Goal: Information Seeking & Learning: Learn about a topic

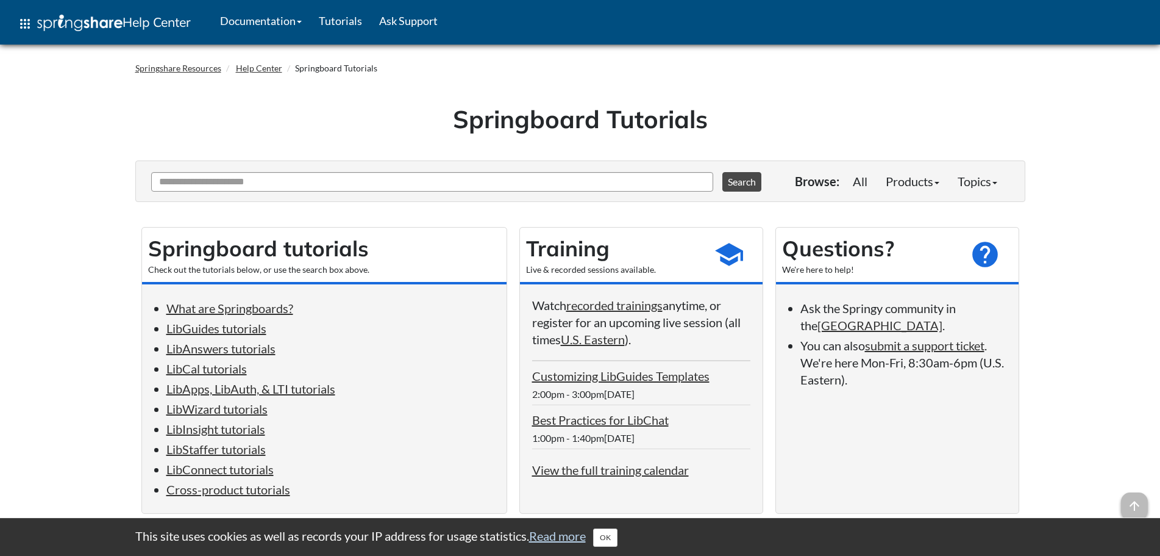
scroll to position [61, 0]
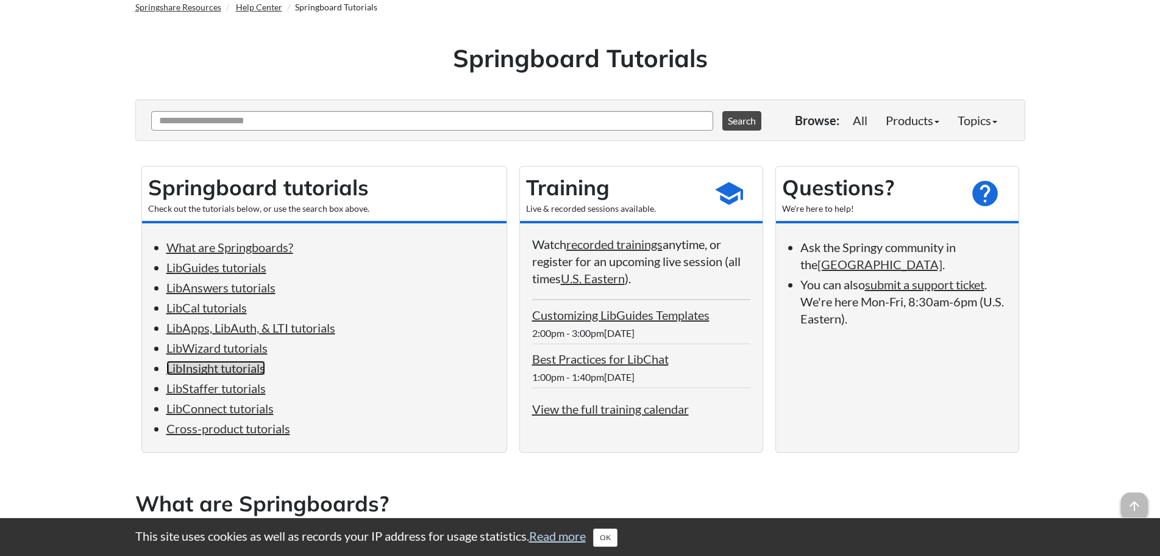
click at [199, 371] on link "LibInsight tutorials" at bounding box center [215, 367] width 99 height 15
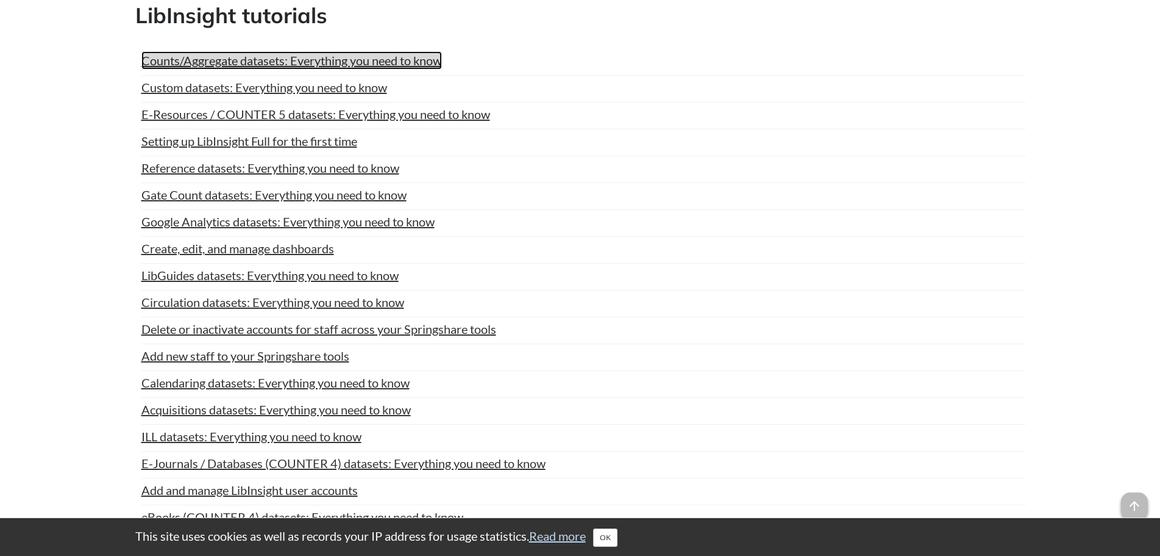
click at [184, 56] on link "Counts/Aggregate datasets: Everything you need to know" at bounding box center [291, 60] width 301 height 18
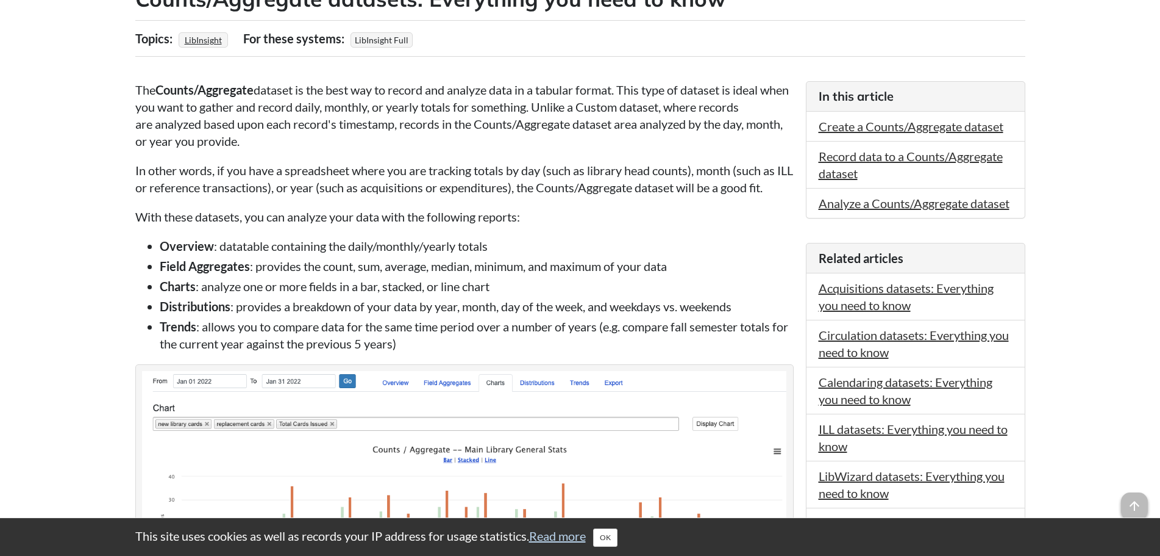
scroll to position [244, 0]
